Goal: Task Accomplishment & Management: Manage account settings

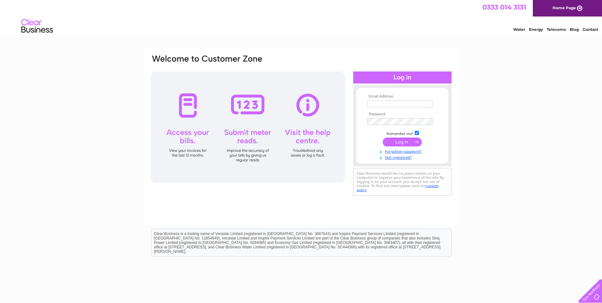
click at [375, 107] on td at bounding box center [403, 104] width 74 height 10
click at [378, 104] on input "text" at bounding box center [400, 104] width 66 height 8
type input "[EMAIL_ADDRESS][DOMAIN_NAME]"
click at [397, 141] on input "submit" at bounding box center [402, 142] width 39 height 9
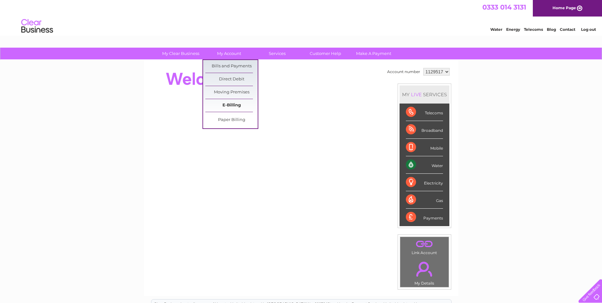
click at [226, 109] on link "E-Billing" at bounding box center [231, 105] width 52 height 13
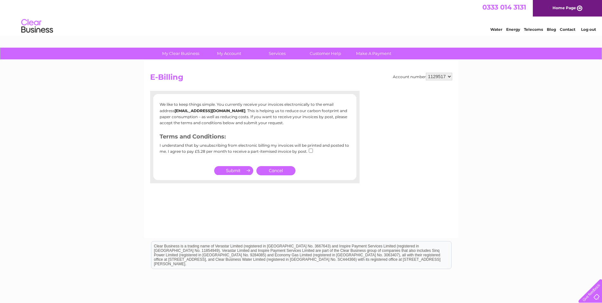
click at [275, 176] on td "Cancel" at bounding box center [276, 170] width 42 height 12
click at [275, 174] on link "Cancel" at bounding box center [275, 170] width 39 height 9
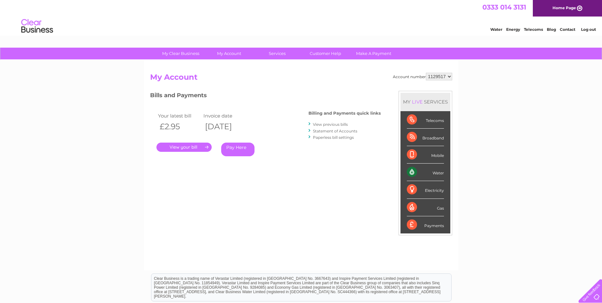
click at [184, 146] on link "." at bounding box center [183, 146] width 55 height 9
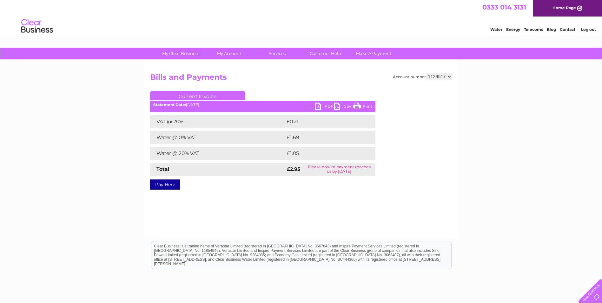
click at [323, 106] on link "PDF" at bounding box center [324, 107] width 19 height 9
